Goal: Entertainment & Leisure: Consume media (video, audio)

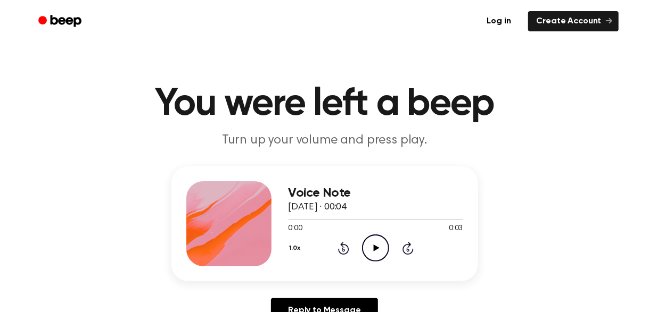
click at [373, 239] on icon "Play Audio" at bounding box center [375, 248] width 27 height 27
click at [373, 239] on icon "Pause Audio" at bounding box center [375, 248] width 27 height 27
click at [373, 239] on icon "Play Audio" at bounding box center [375, 248] width 27 height 27
click at [364, 245] on icon "Play Audio" at bounding box center [375, 248] width 27 height 27
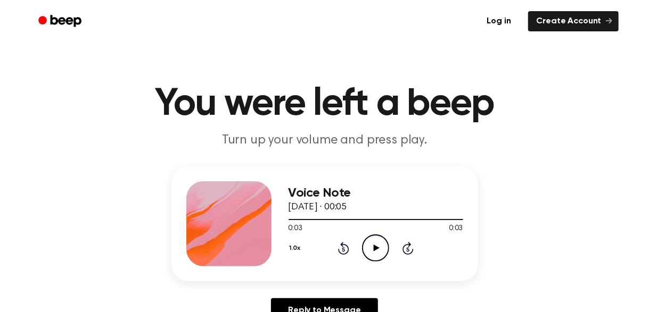
click at [364, 245] on icon "Play Audio" at bounding box center [375, 248] width 27 height 27
click at [379, 251] on icon "Play Audio" at bounding box center [375, 248] width 27 height 27
click at [385, 252] on icon "Play Audio" at bounding box center [375, 248] width 27 height 27
click at [375, 250] on icon at bounding box center [377, 248] width 6 height 7
